Goal: Find specific page/section: Find specific page/section

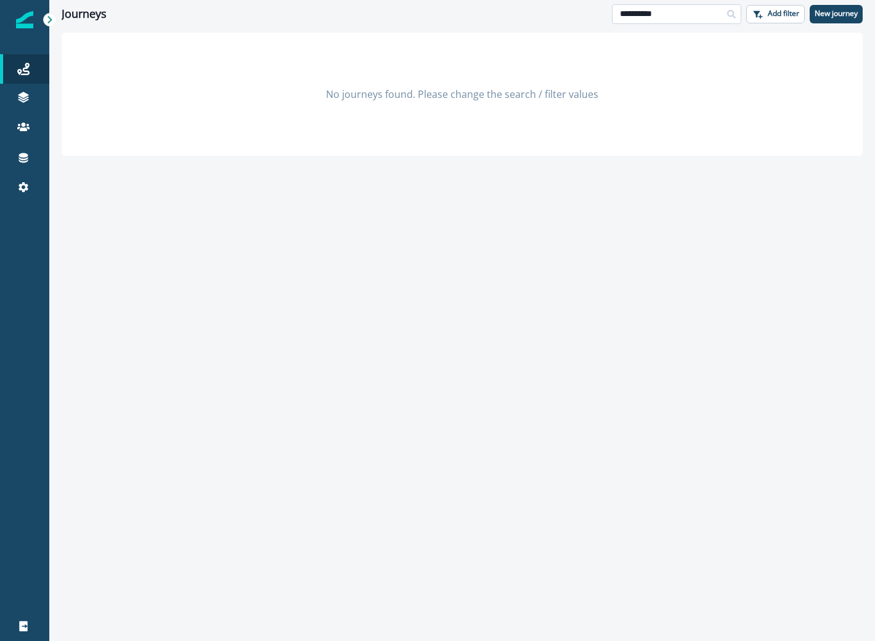
click at [677, 7] on input "**********" at bounding box center [676, 14] width 129 height 20
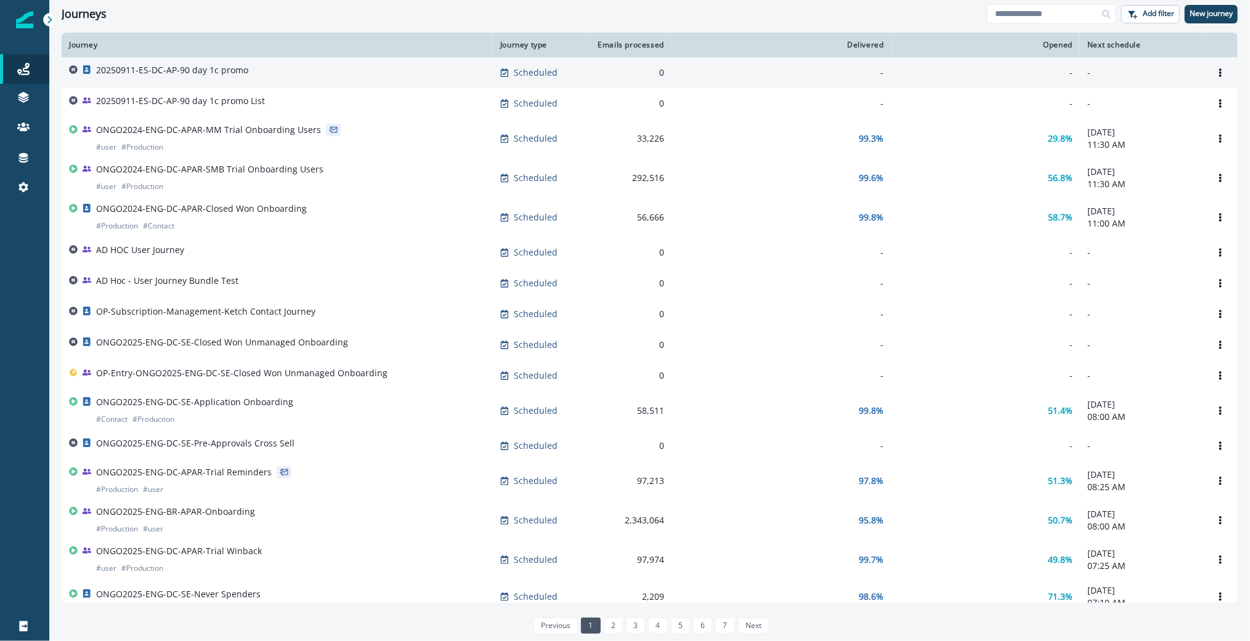
click at [252, 77] on div "20250911-ES-DC-AP-90 day 1c promo" at bounding box center [277, 72] width 417 height 17
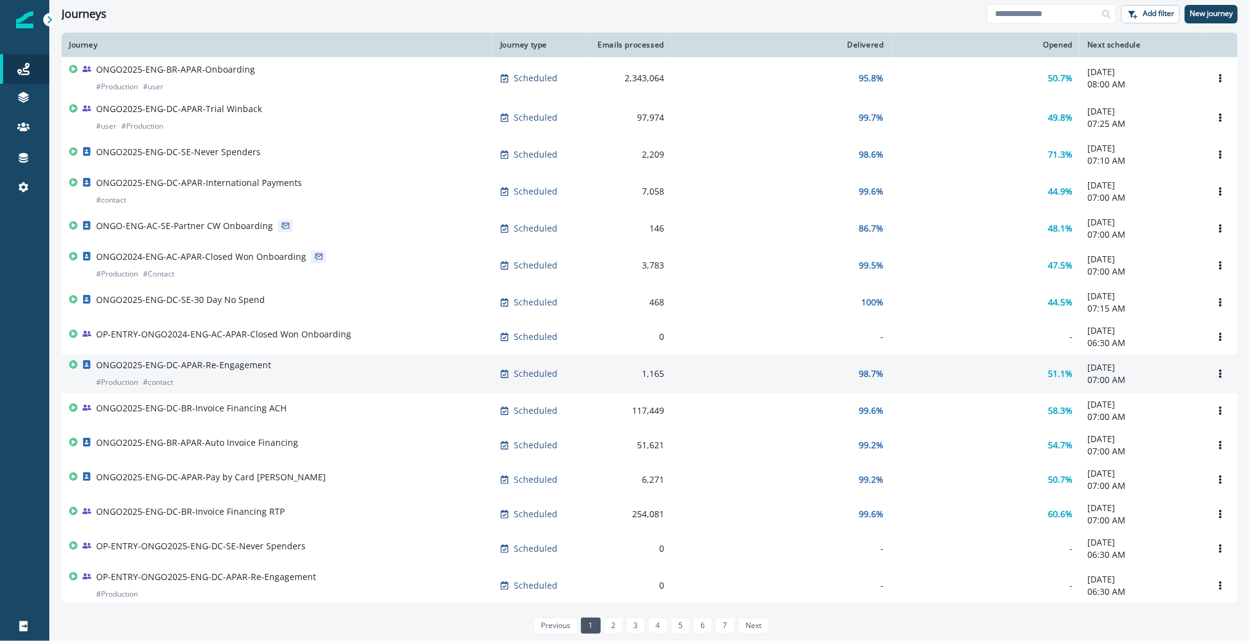
scroll to position [515, 0]
